Goal: Register for event/course

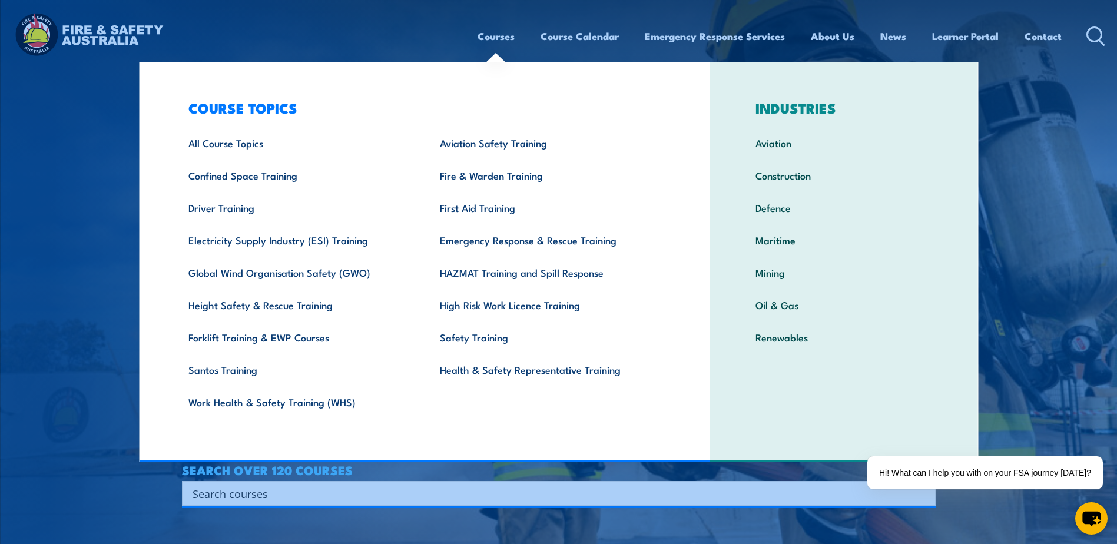
click at [482, 35] on link "Courses" at bounding box center [496, 36] width 37 height 31
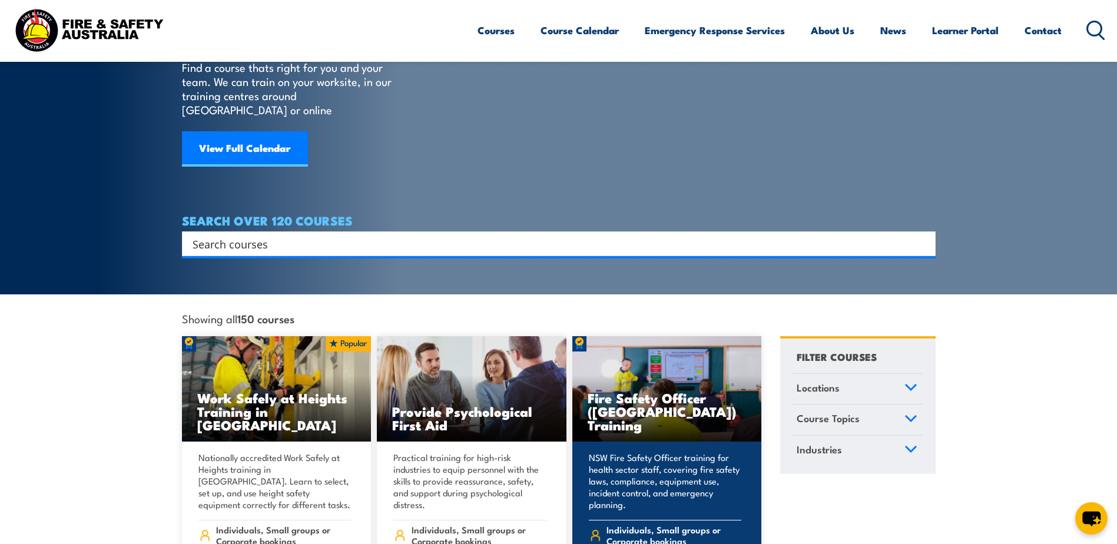
scroll to position [59, 0]
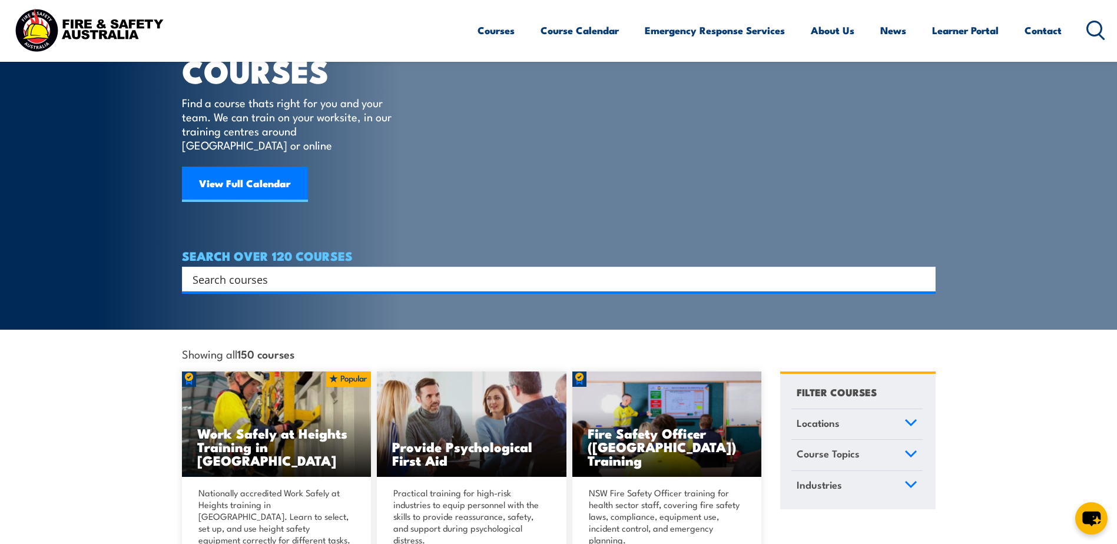
click at [366, 267] on div "Search" at bounding box center [559, 279] width 754 height 25
drag, startPoint x: 285, startPoint y: 255, endPoint x: 284, endPoint y: 263, distance: 8.3
click at [284, 267] on div "Search" at bounding box center [559, 279] width 754 height 25
click at [283, 270] on input "Search input" at bounding box center [551, 279] width 717 height 18
type input "i"
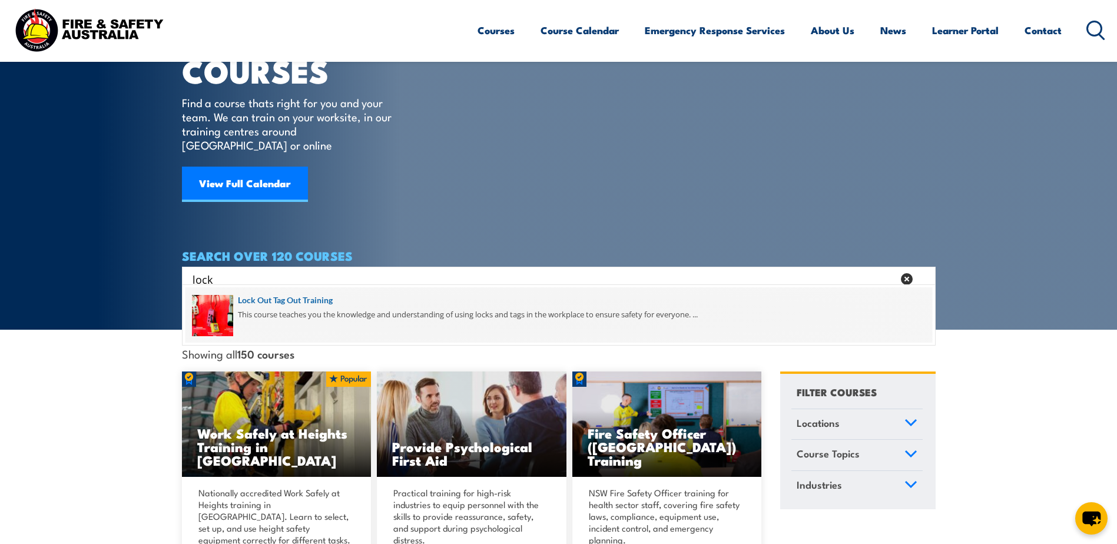
type input "lock"
click at [282, 299] on span at bounding box center [559, 314] width 747 height 55
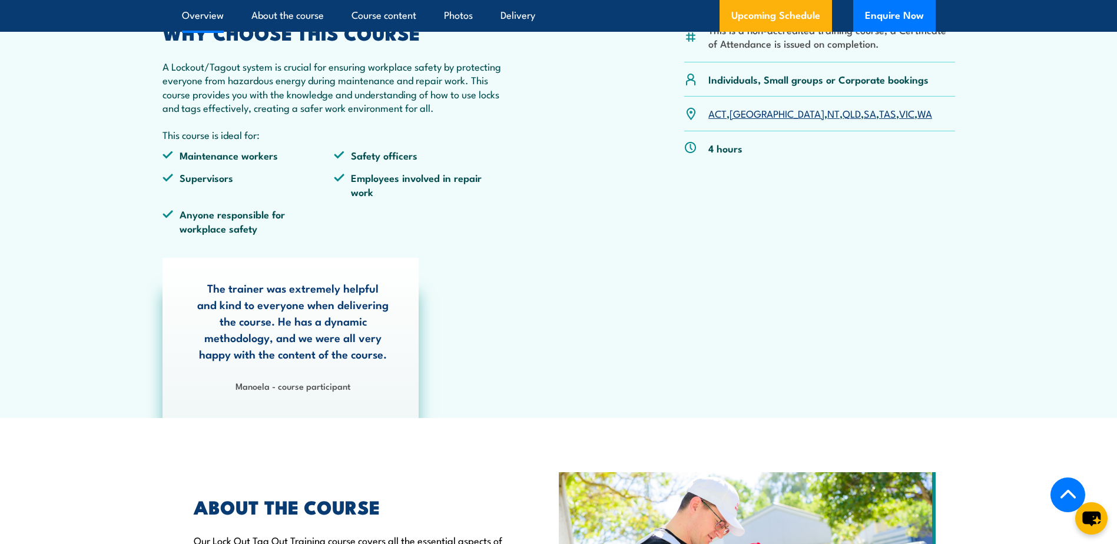
scroll to position [412, 0]
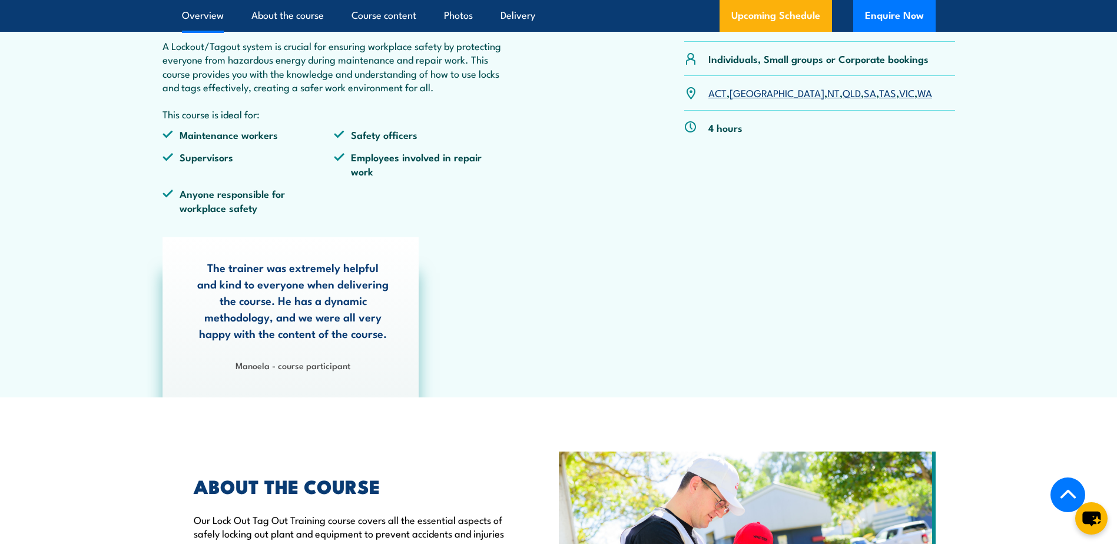
click at [864, 94] on link "SA" at bounding box center [870, 92] width 12 height 14
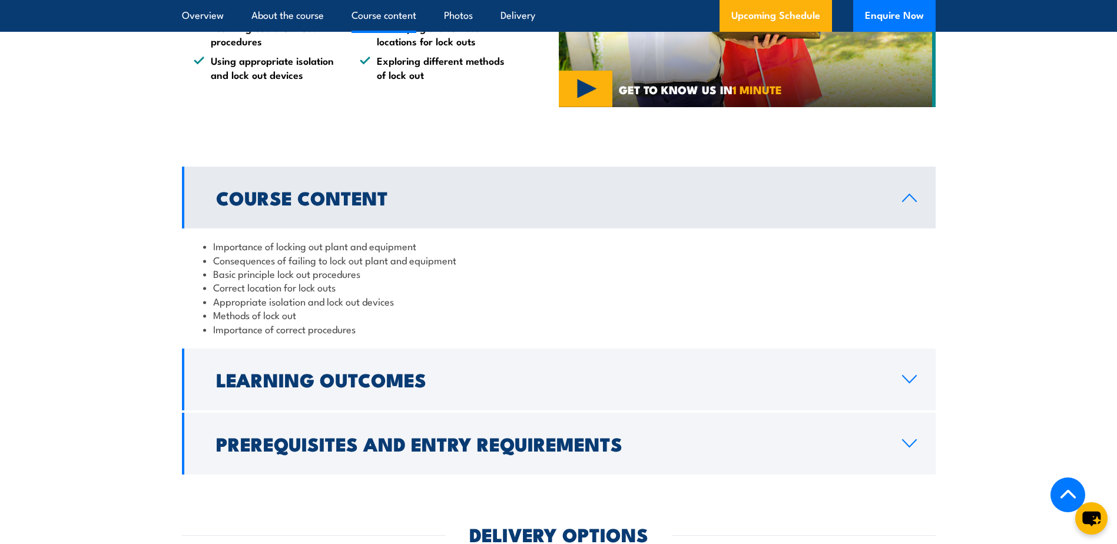
scroll to position [987, 0]
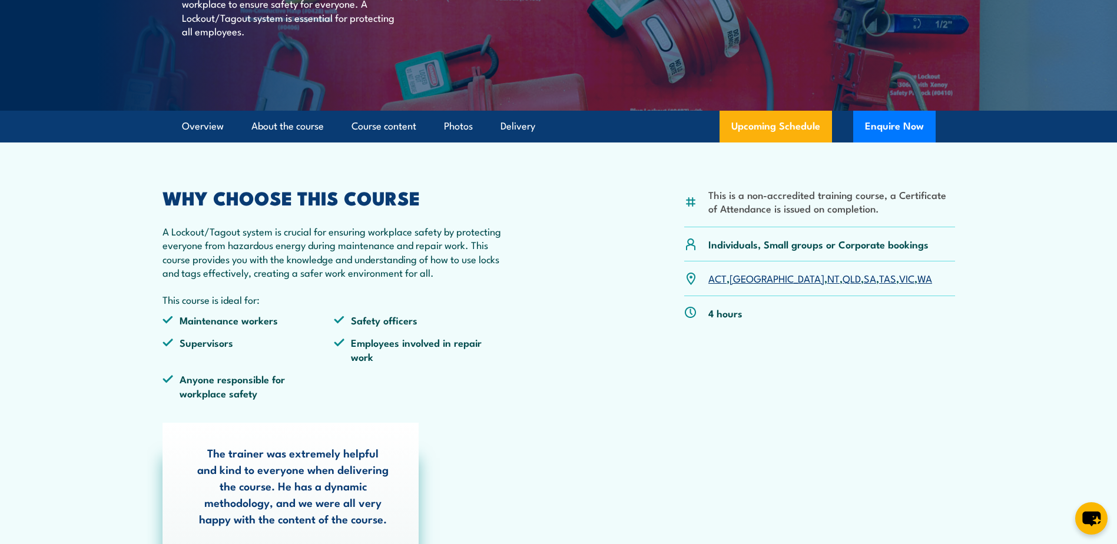
scroll to position [59, 0]
